Goal: Transaction & Acquisition: Book appointment/travel/reservation

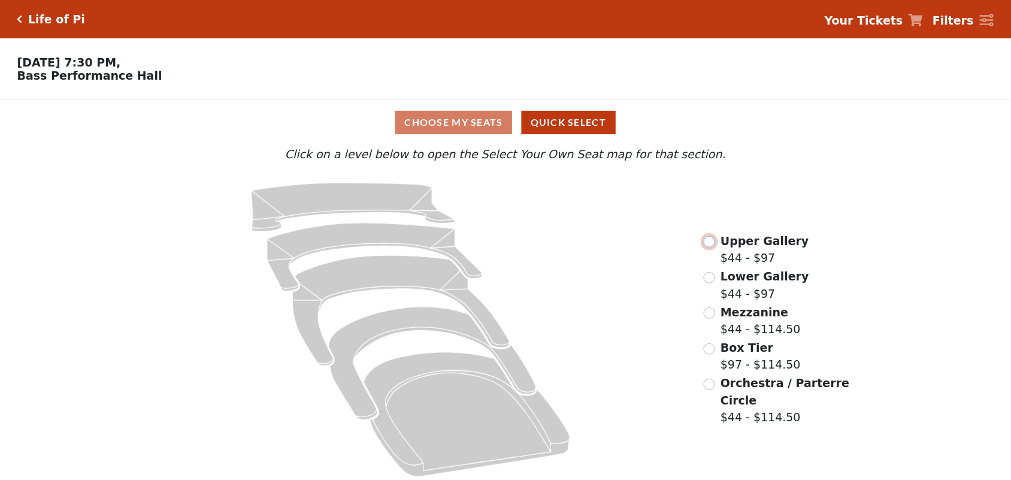
click at [713, 247] on input "radio" at bounding box center [709, 241] width 11 height 11
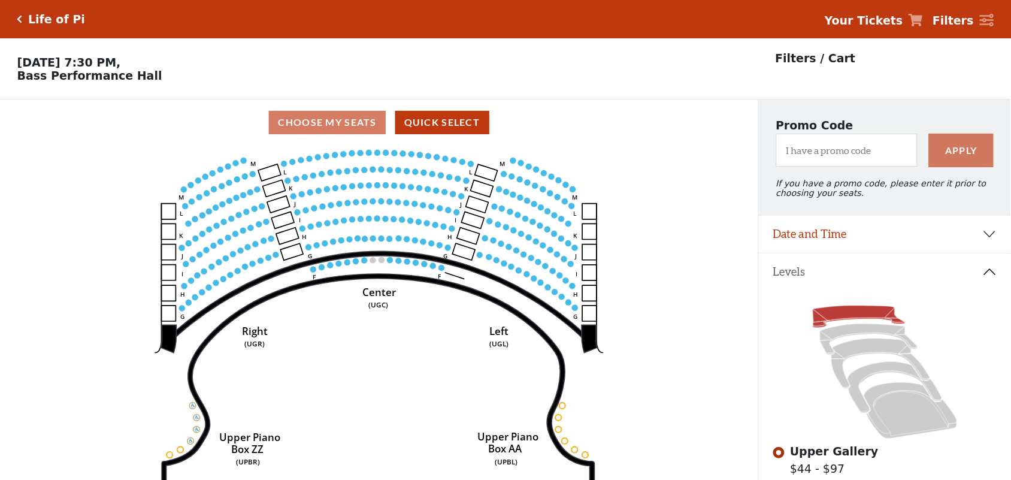
scroll to position [55, 0]
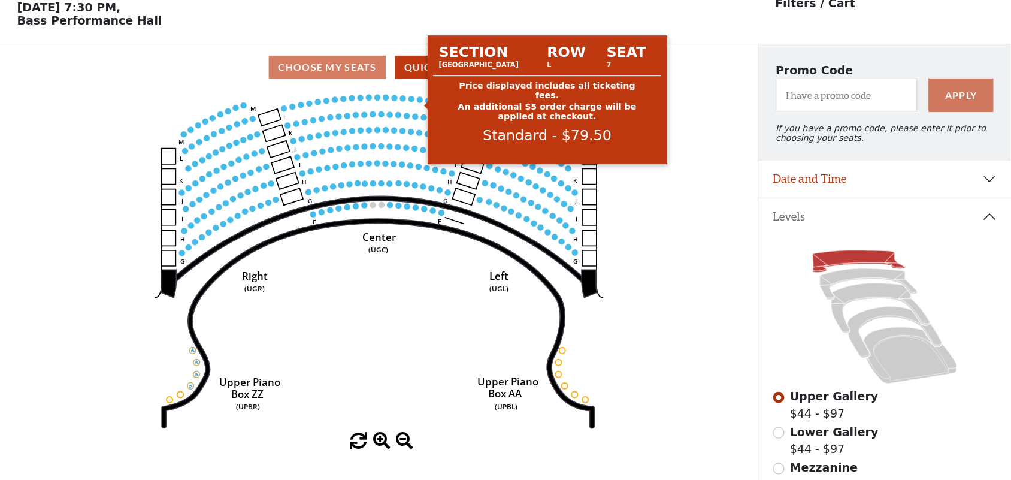
click at [420, 102] on circle at bounding box center [420, 99] width 6 height 6
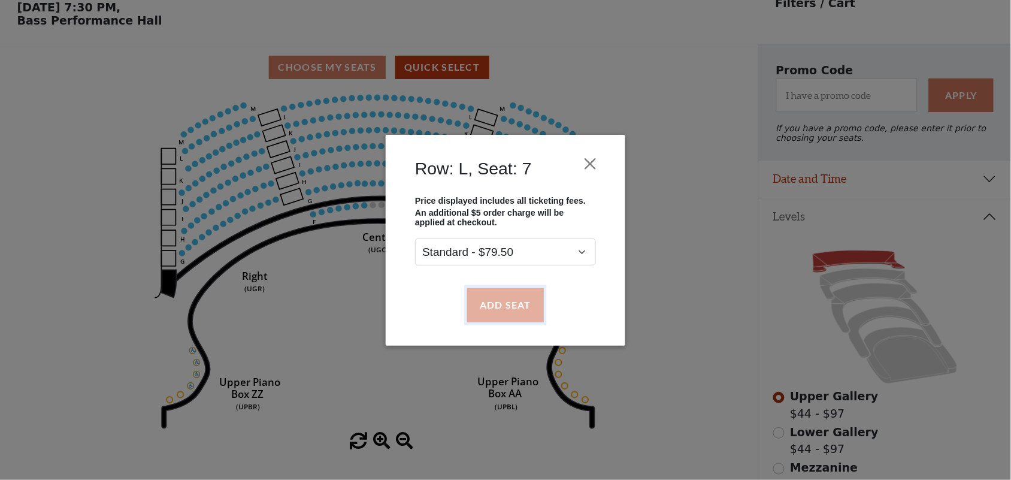
click at [498, 295] on button "Add Seat" at bounding box center [505, 305] width 77 height 34
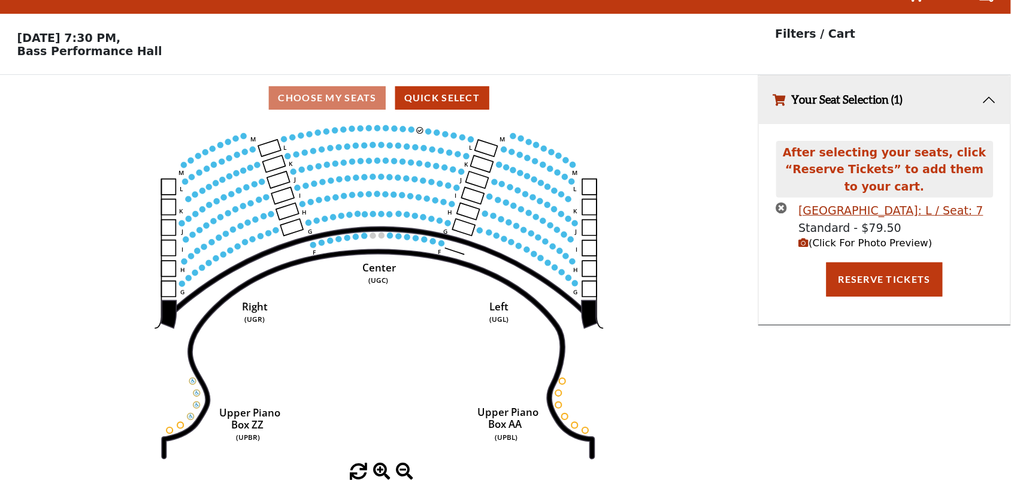
scroll to position [0, 0]
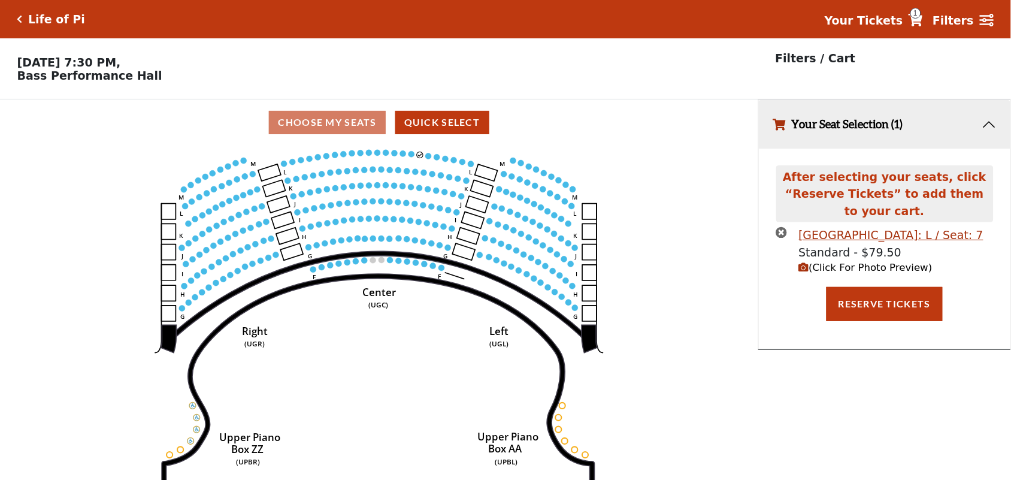
click at [427, 159] on circle at bounding box center [429, 156] width 6 height 6
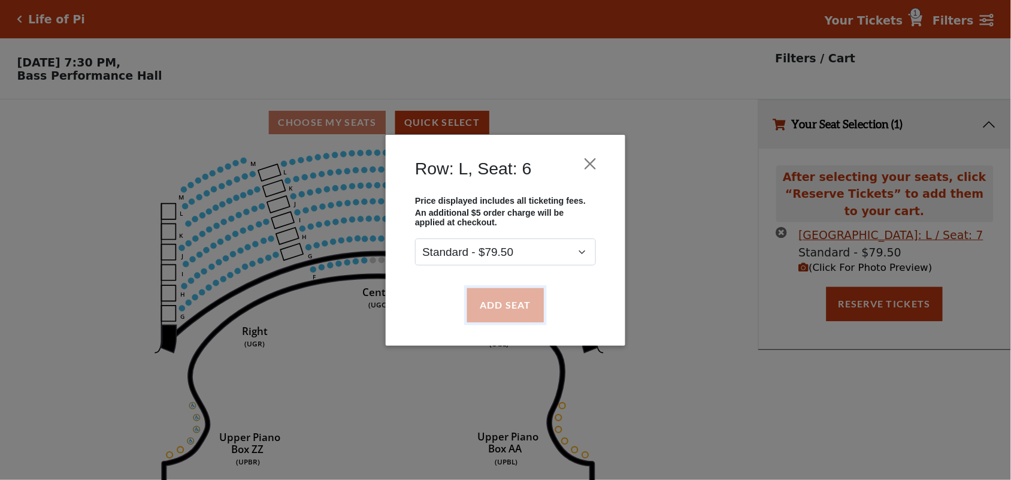
click at [486, 309] on button "Add Seat" at bounding box center [505, 305] width 77 height 34
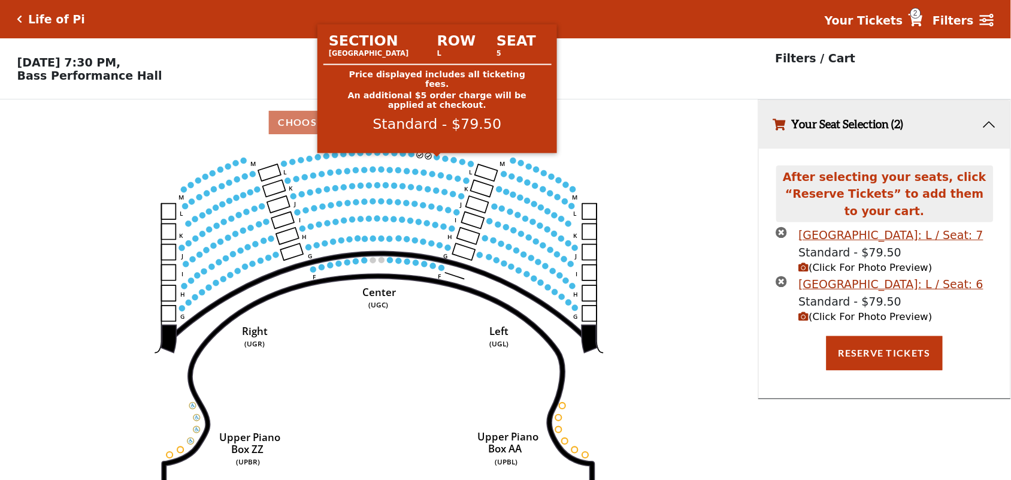
click at [436, 160] on circle at bounding box center [437, 157] width 6 height 6
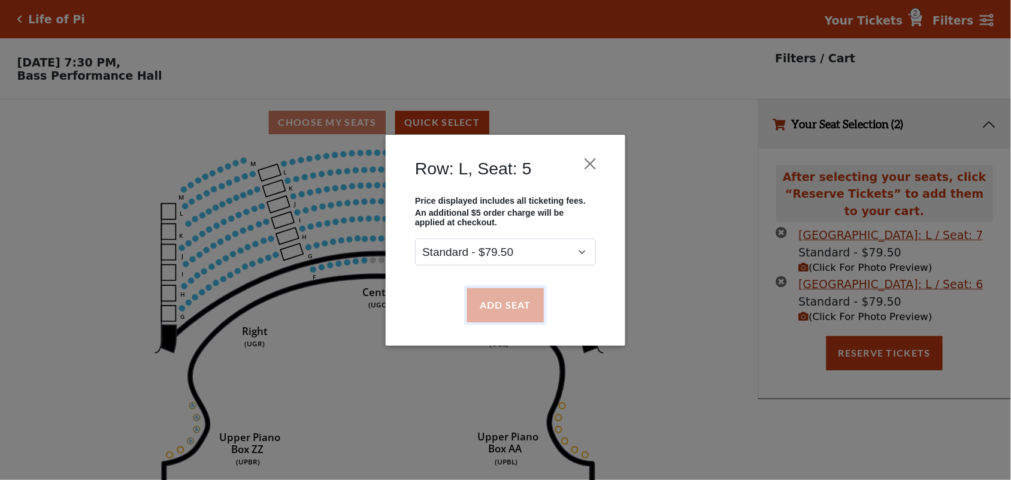
click at [489, 294] on button "Add Seat" at bounding box center [505, 305] width 77 height 34
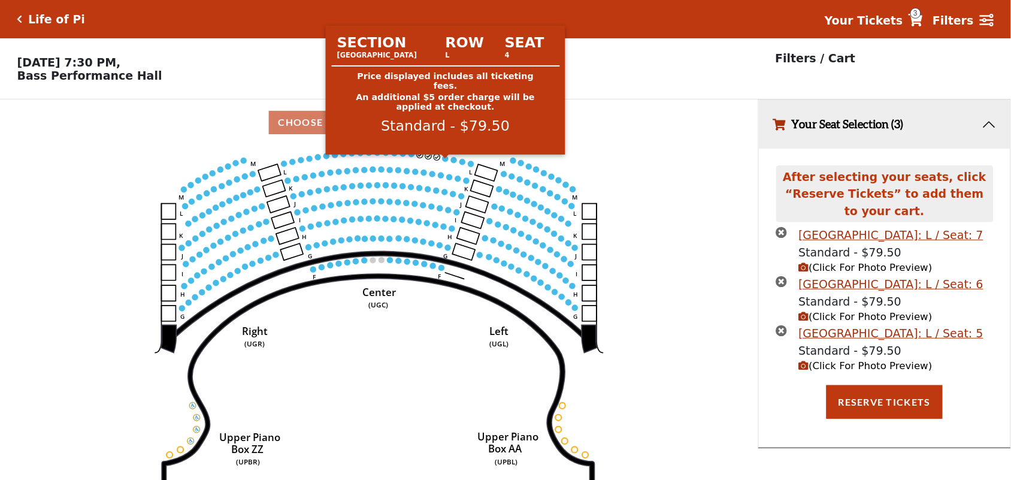
click at [445, 162] on circle at bounding box center [446, 159] width 6 height 6
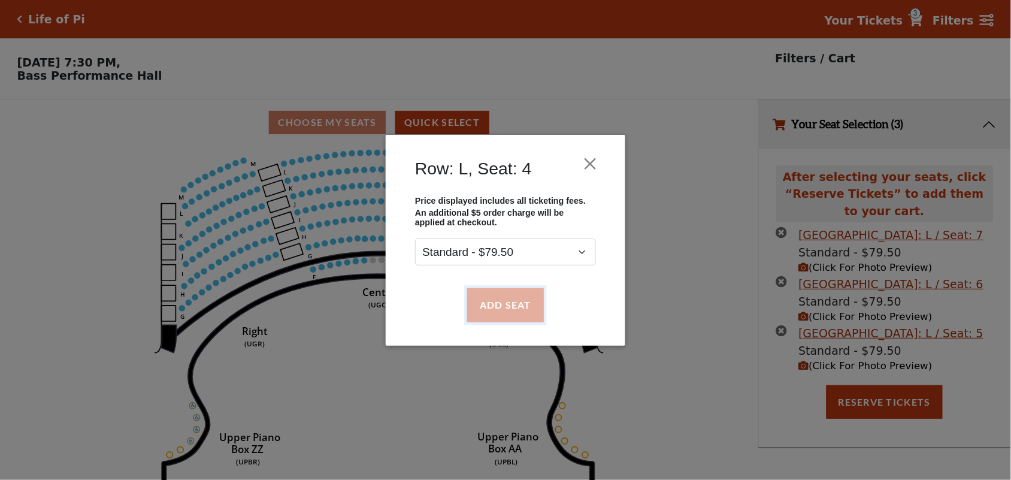
click at [472, 311] on button "Add Seat" at bounding box center [505, 305] width 77 height 34
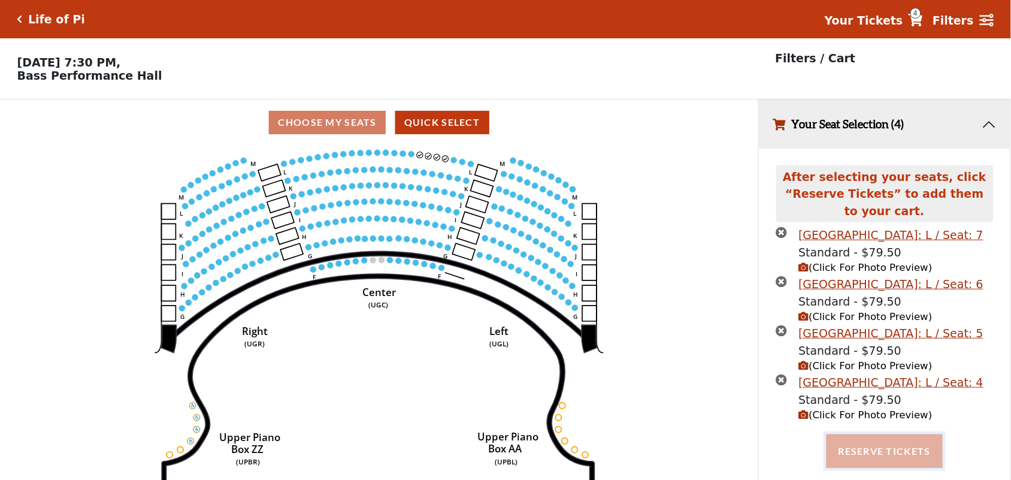
click at [904, 441] on button "Reserve Tickets" at bounding box center [884, 451] width 116 height 34
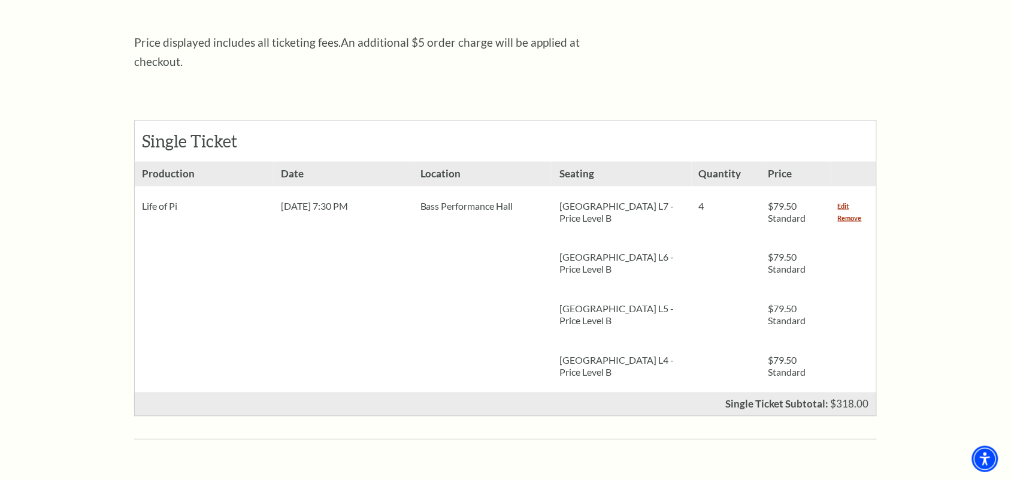
scroll to position [449, 0]
click at [844, 213] on link "Remove" at bounding box center [850, 219] width 24 height 12
